Goal: Task Accomplishment & Management: Use online tool/utility

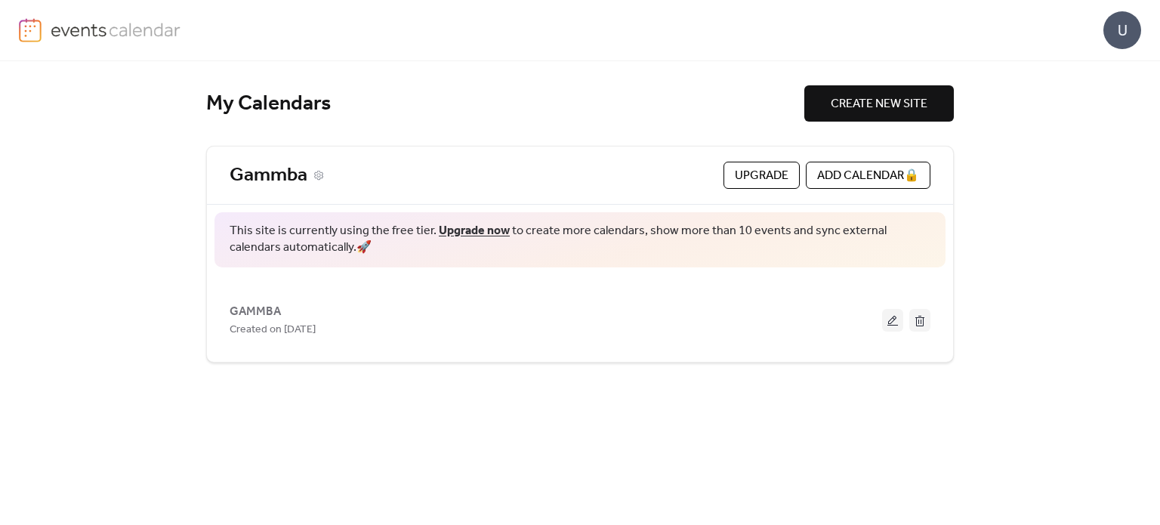
click at [306, 181] on link "Gammba" at bounding box center [269, 175] width 78 height 25
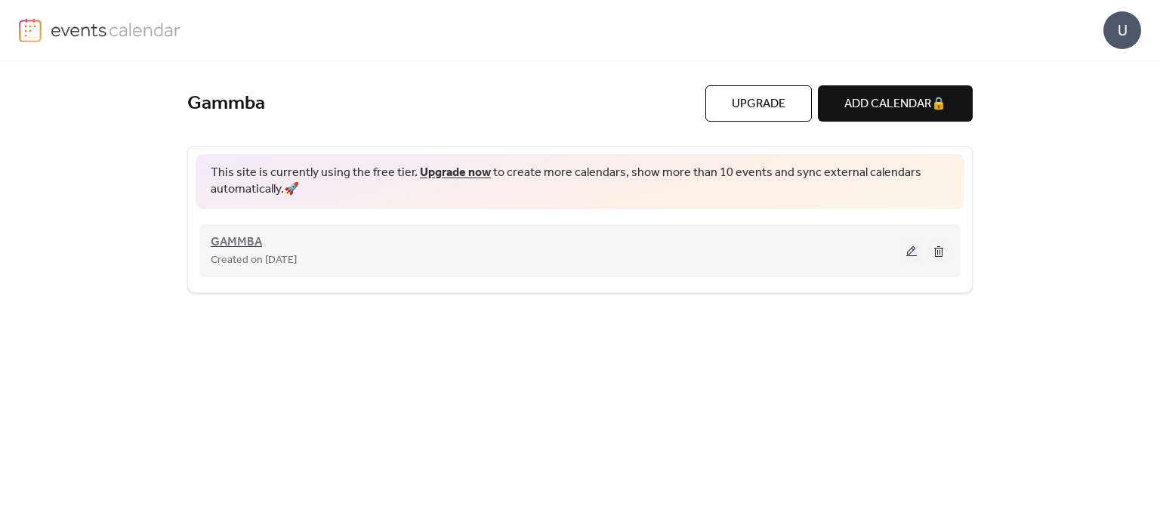
click at [242, 244] on span "GAMMBA" at bounding box center [236, 242] width 51 height 18
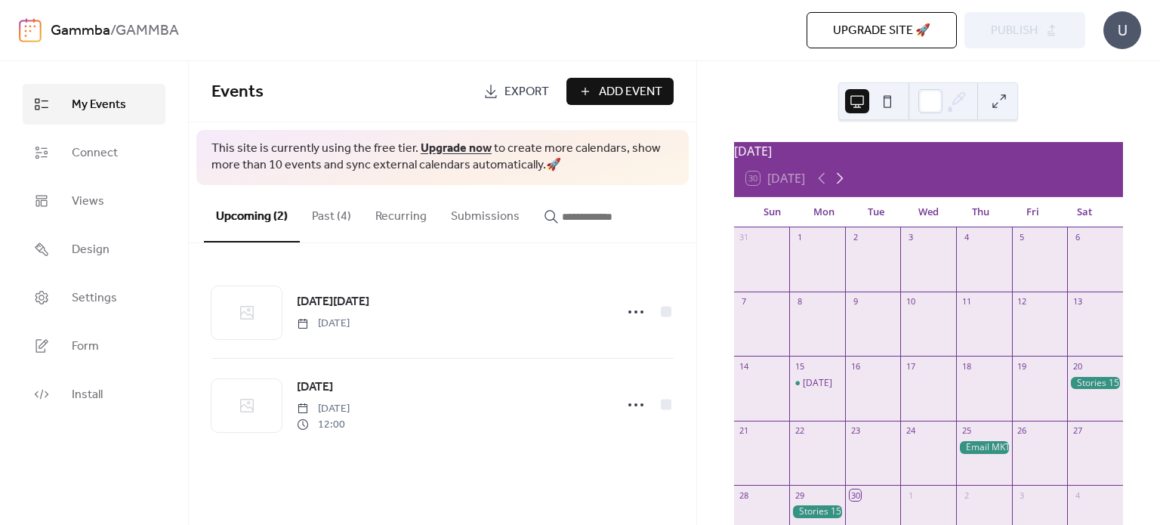
click at [841, 184] on icon at bounding box center [840, 178] width 7 height 11
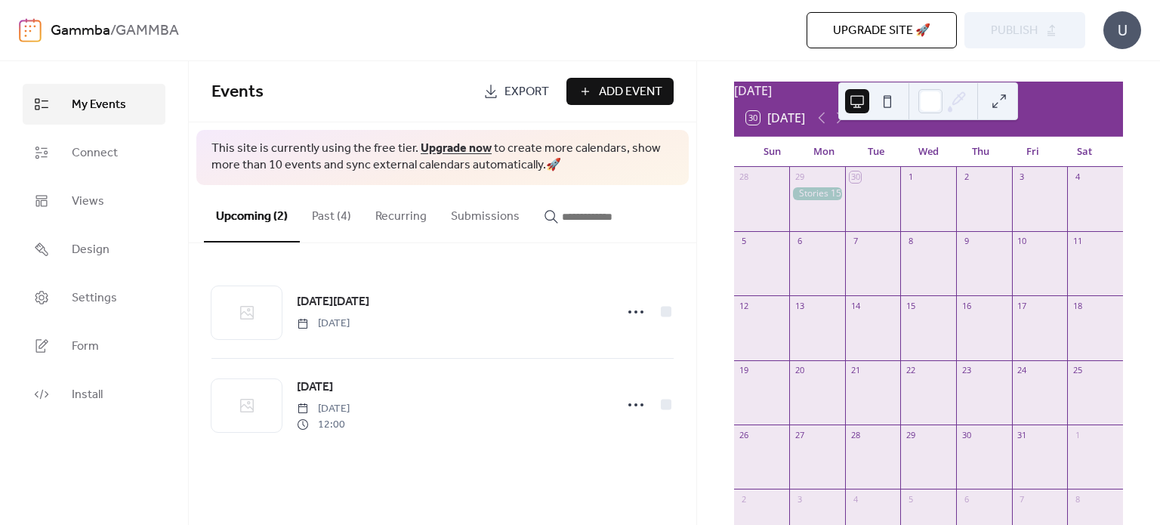
scroll to position [50, 0]
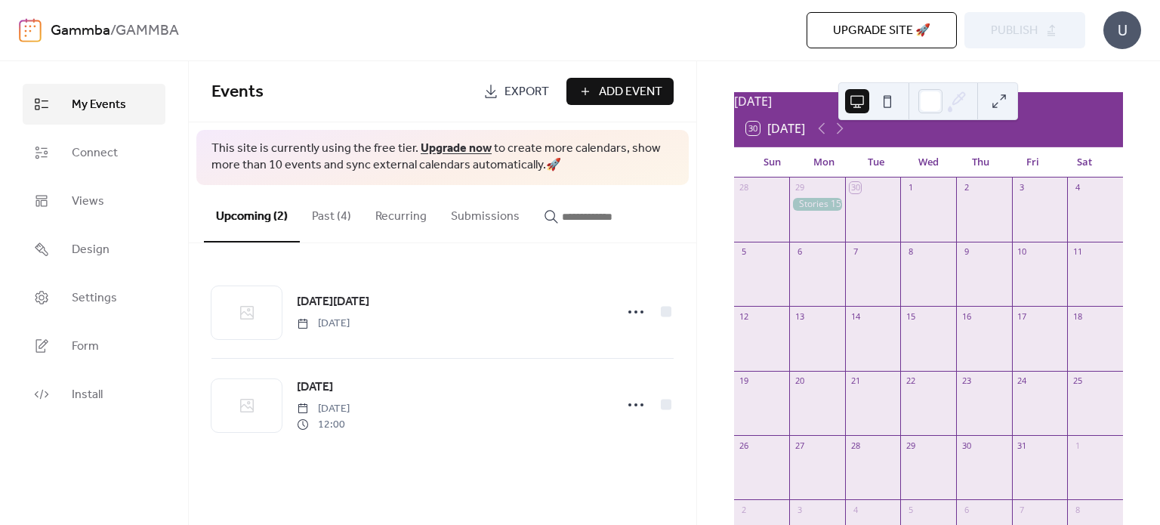
click at [996, 99] on button at bounding box center [999, 101] width 24 height 24
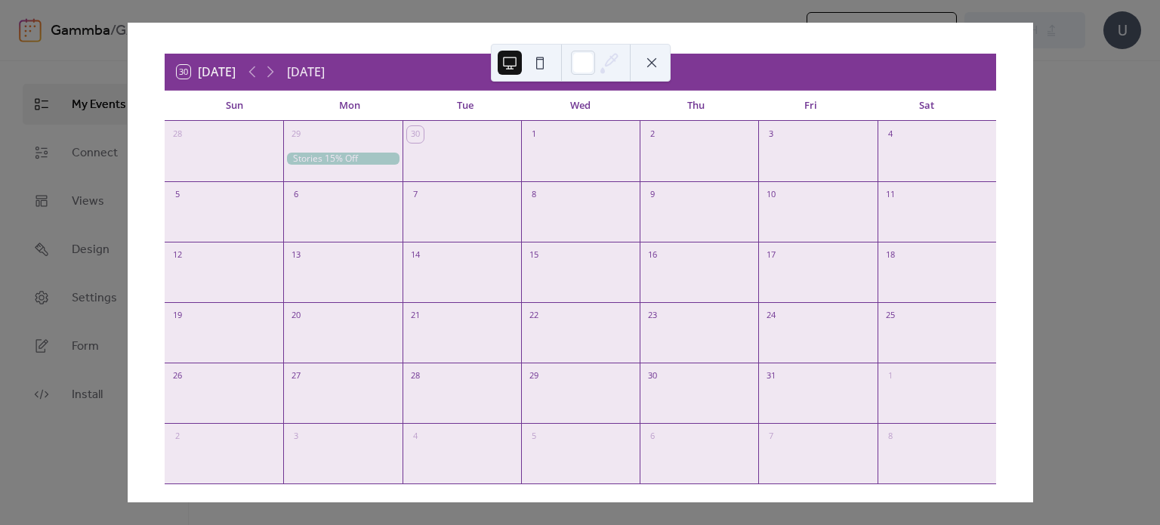
click at [652, 54] on button at bounding box center [652, 63] width 24 height 24
